Goal: Learn about a topic

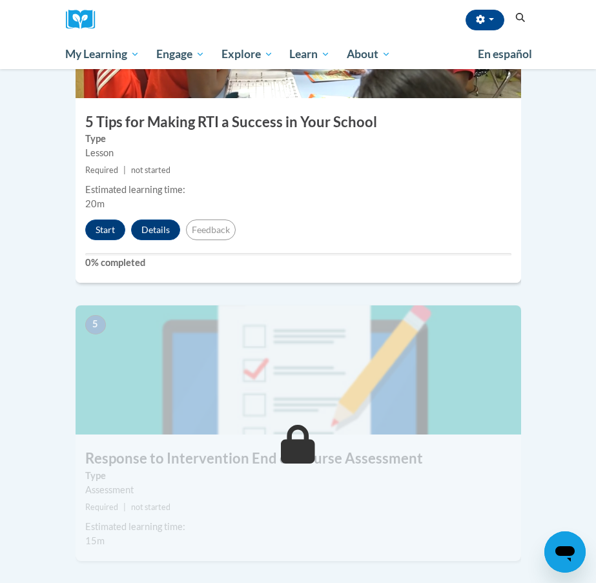
scroll to position [1438, 0]
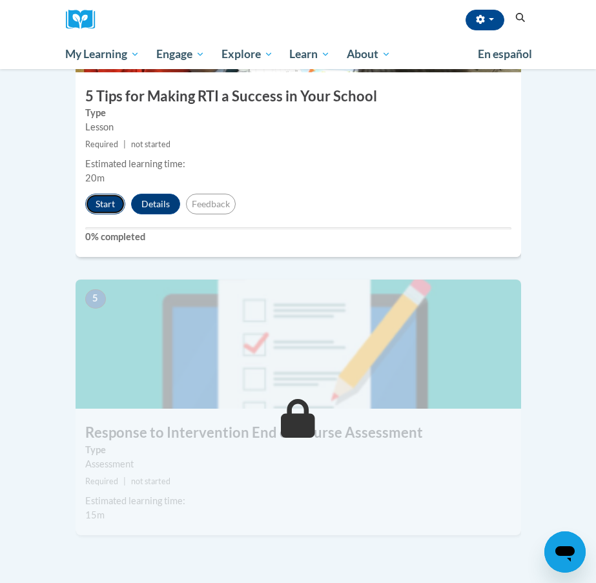
click at [109, 194] on button "Start" at bounding box center [105, 204] width 40 height 21
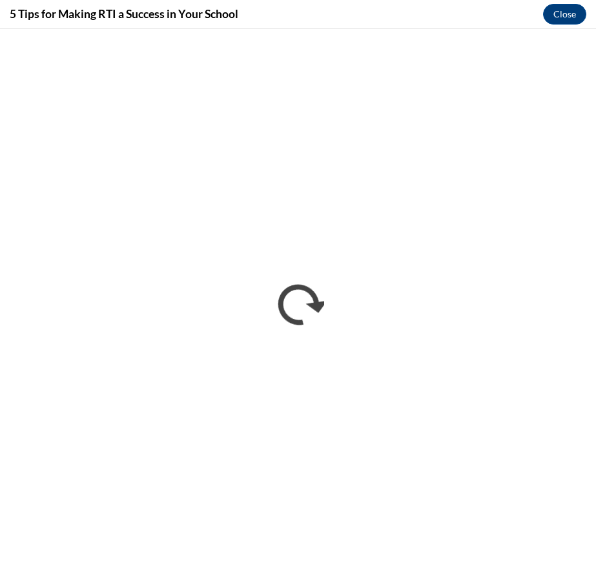
scroll to position [0, 0]
